Goal: Find specific page/section: Find specific page/section

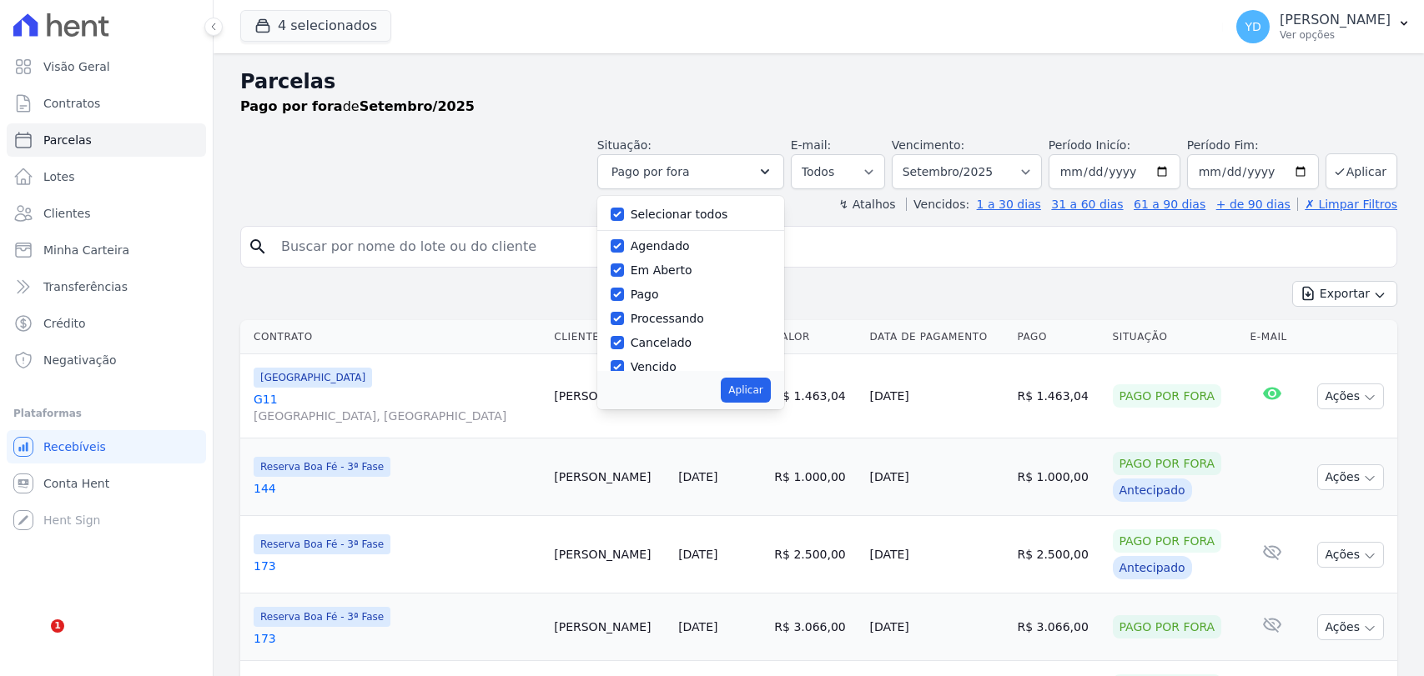
select select
drag, startPoint x: 285, startPoint y: 137, endPoint x: 133, endPoint y: 137, distance: 151.8
click at [282, 137] on div "Situação: Agendado Em Aberto Pago Processando Cancelado Vencido Transferindo De…" at bounding box center [818, 159] width 1157 height 59
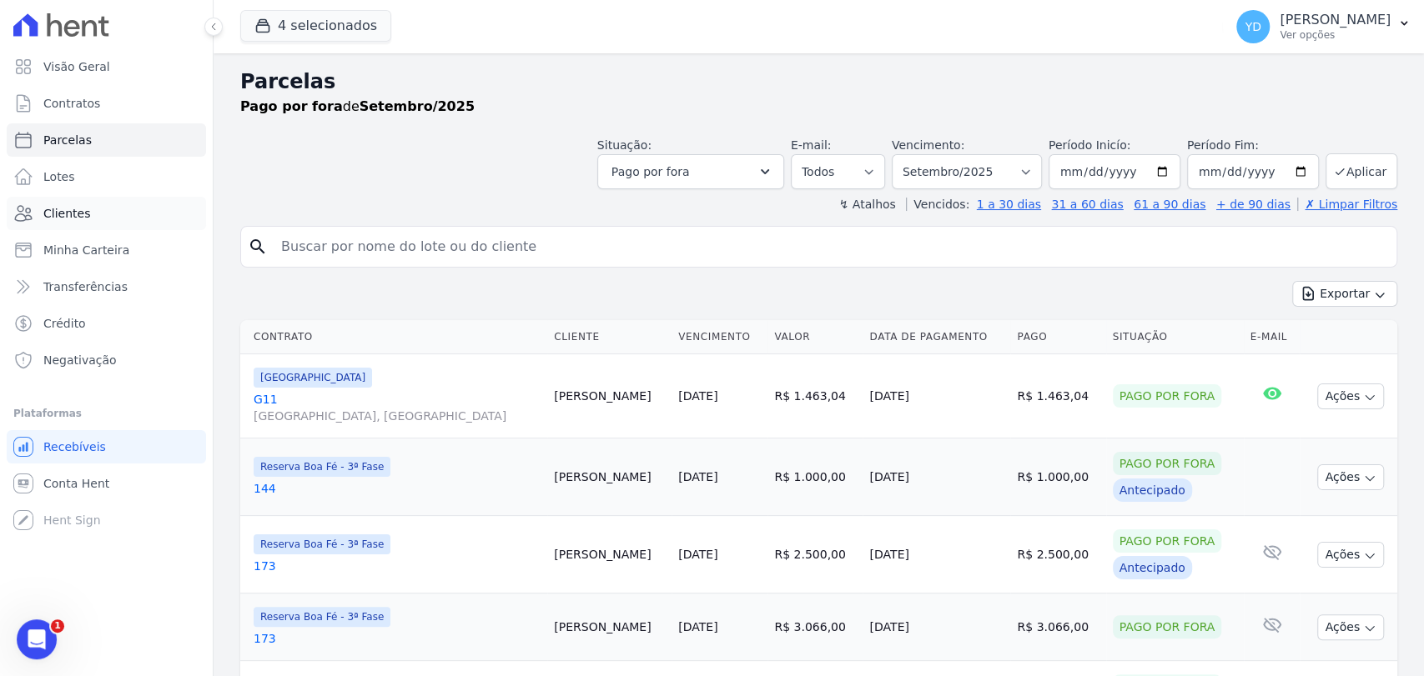
click at [123, 209] on link "Clientes" at bounding box center [106, 213] width 199 height 33
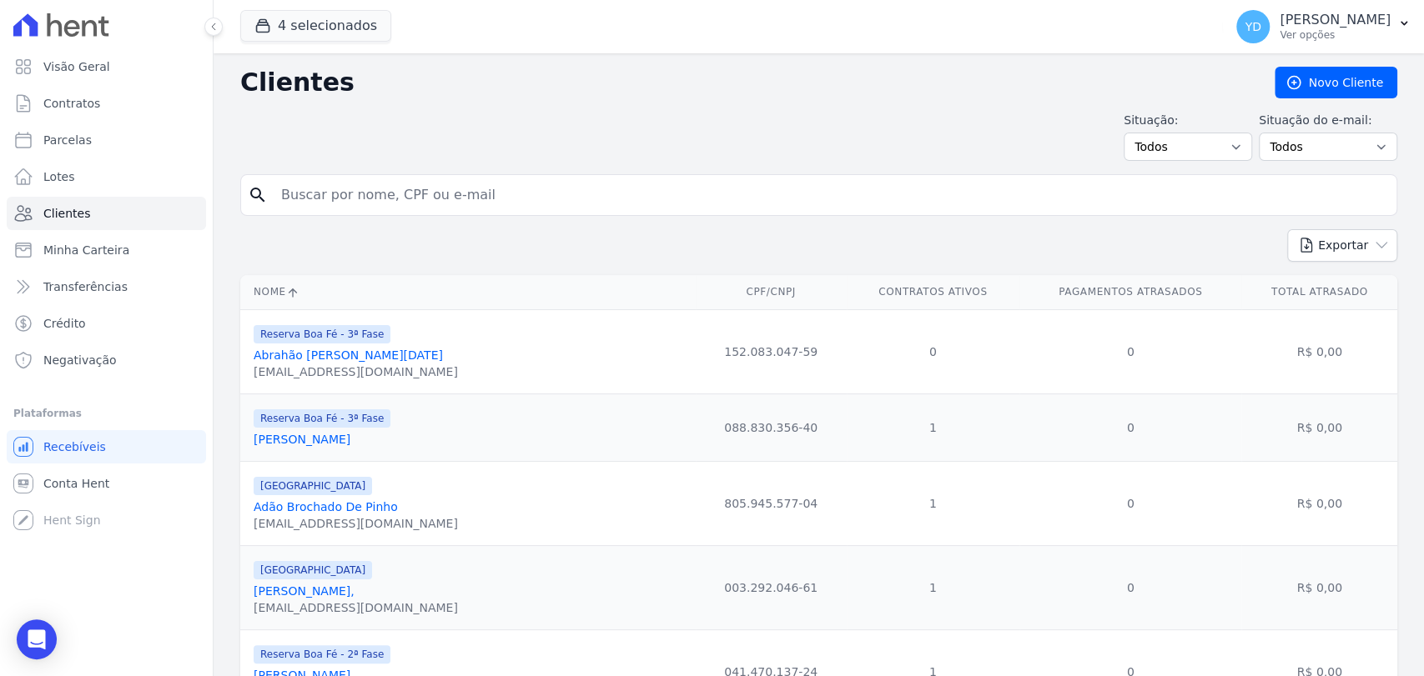
drag, startPoint x: 369, startPoint y: 214, endPoint x: 351, endPoint y: 194, distance: 26.6
click at [363, 209] on div "search" at bounding box center [818, 195] width 1157 height 42
click at [351, 193] on input "search" at bounding box center [830, 194] width 1118 height 33
type input "[PERSON_NAME]"
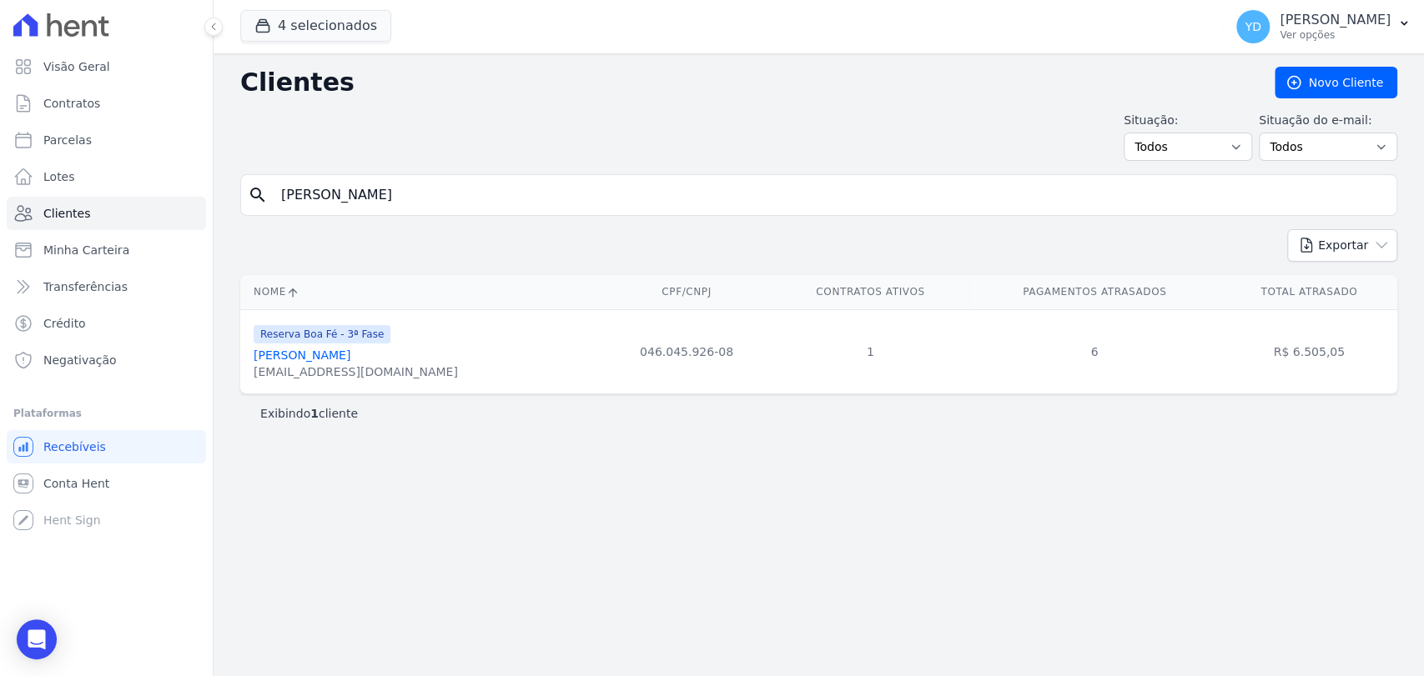
click at [319, 351] on link "[PERSON_NAME]" at bounding box center [302, 355] width 97 height 13
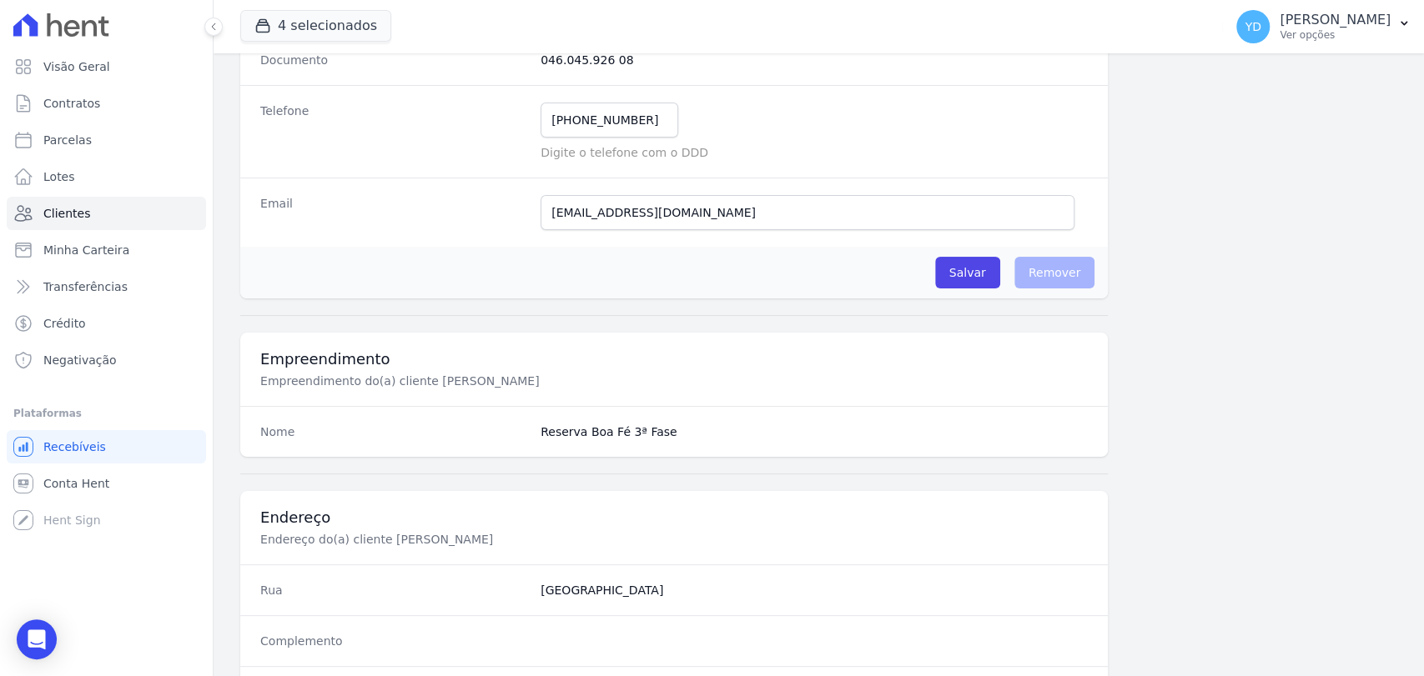
scroll to position [881, 0]
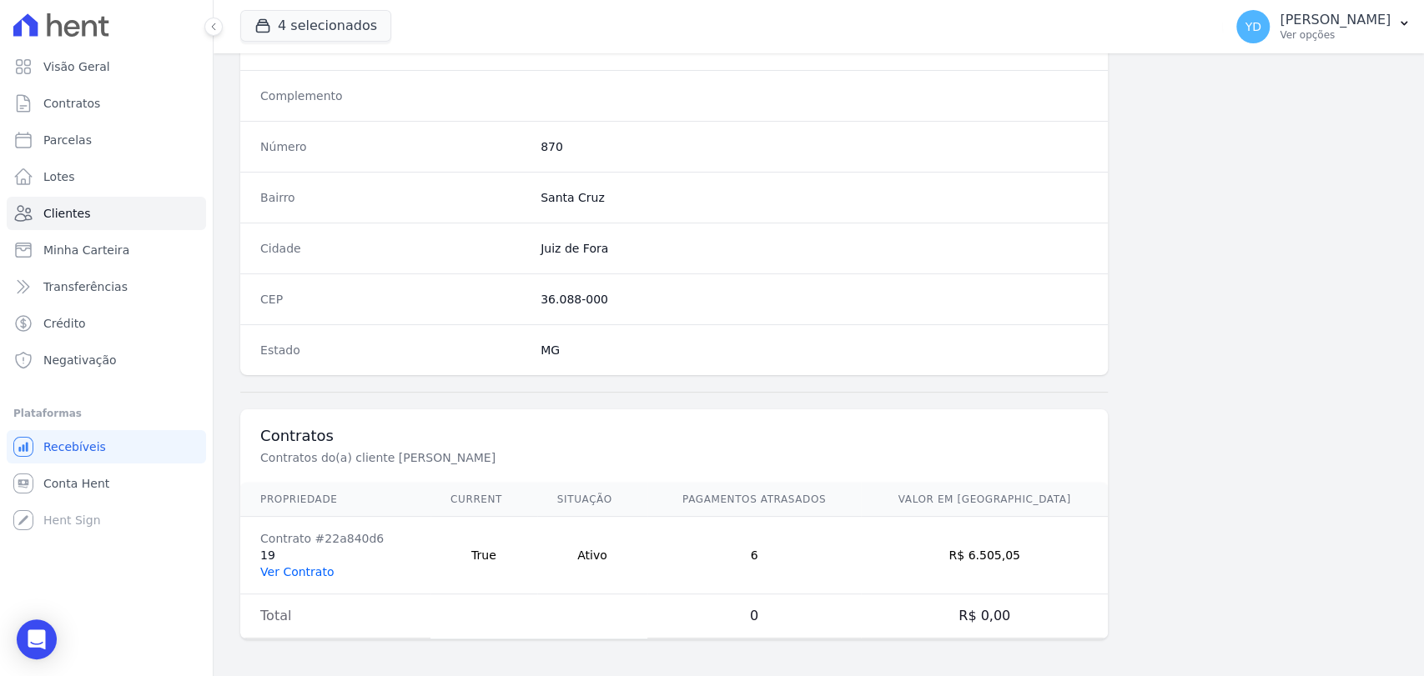
click at [279, 565] on link "Ver Contrato" at bounding box center [296, 571] width 73 height 13
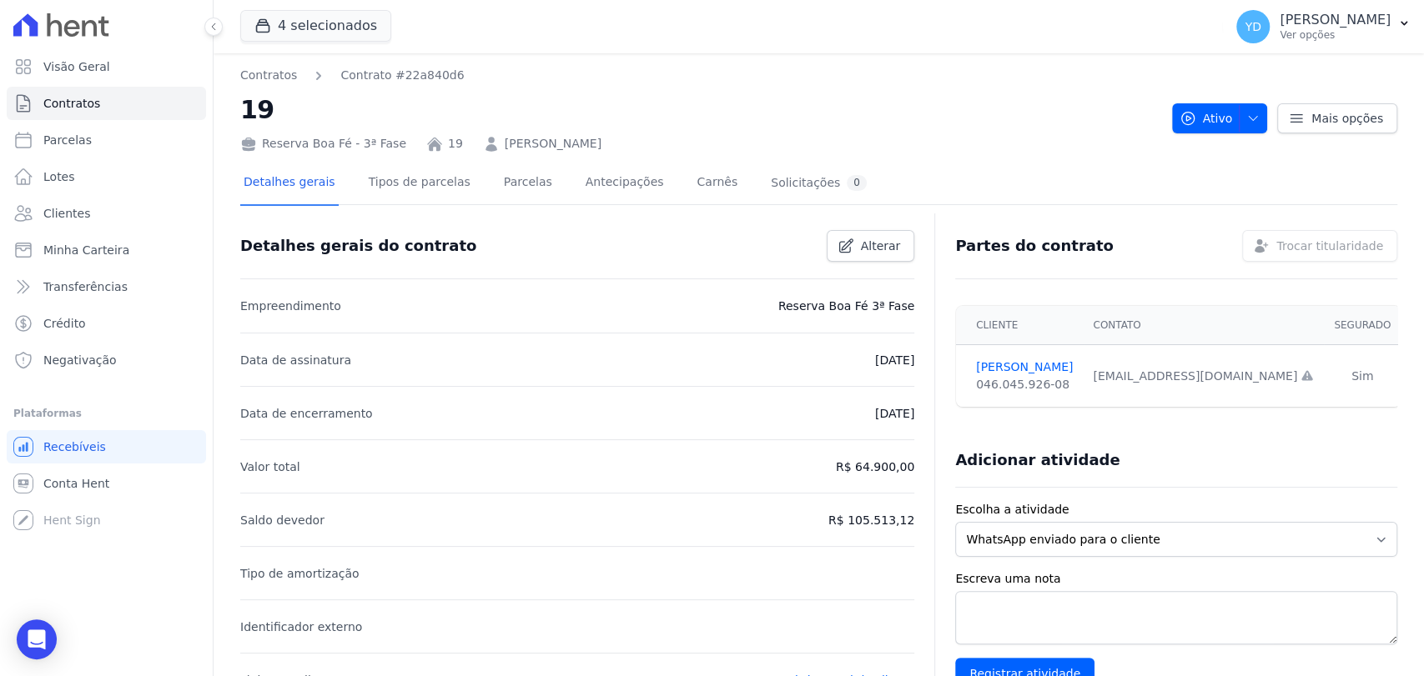
click at [546, 175] on div "Detalhes gerais Tipos de parcelas [GEOGRAPHIC_DATA] Antecipações Carnês Solicit…" at bounding box center [555, 184] width 630 height 44
click at [500, 189] on link "Parcelas" at bounding box center [527, 184] width 55 height 44
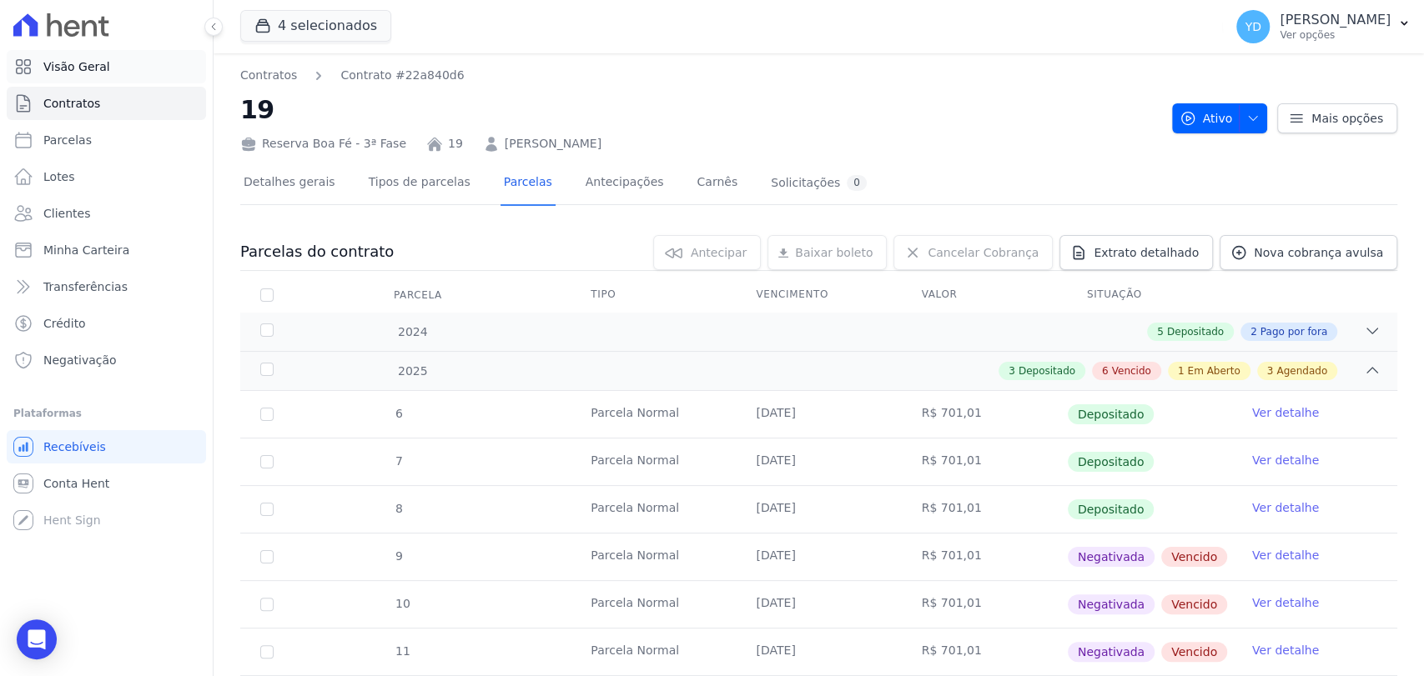
click at [60, 62] on span "Visão Geral" at bounding box center [76, 66] width 67 height 17
